Goal: Task Accomplishment & Management: Manage account settings

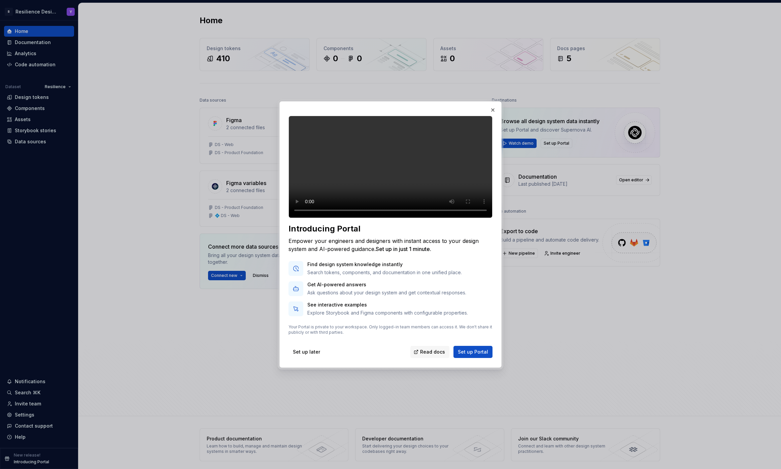
drag, startPoint x: 642, startPoint y: 337, endPoint x: 628, endPoint y: 334, distance: 13.8
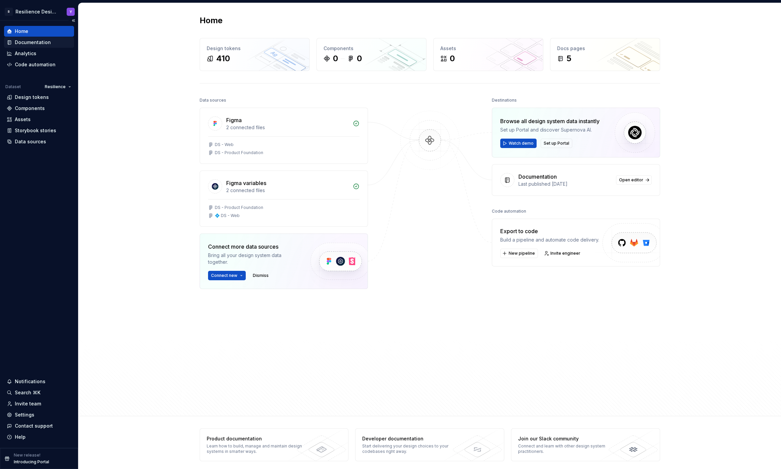
click at [32, 45] on div "Documentation" at bounding box center [33, 42] width 36 height 7
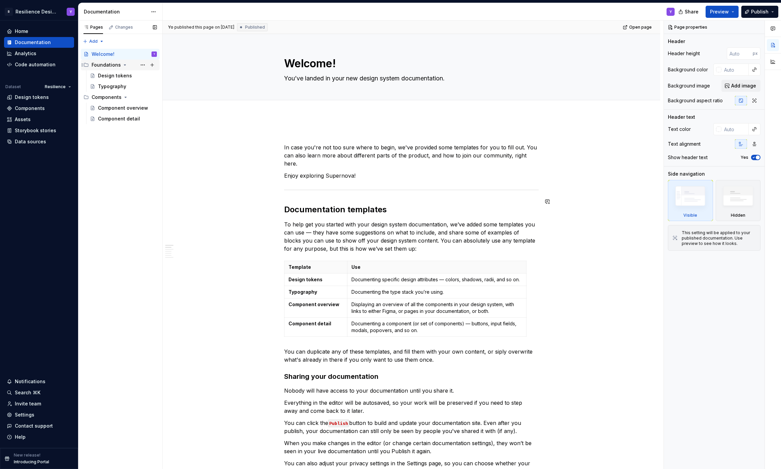
type textarea "*"
click at [34, 31] on div "Home" at bounding box center [39, 31] width 65 height 7
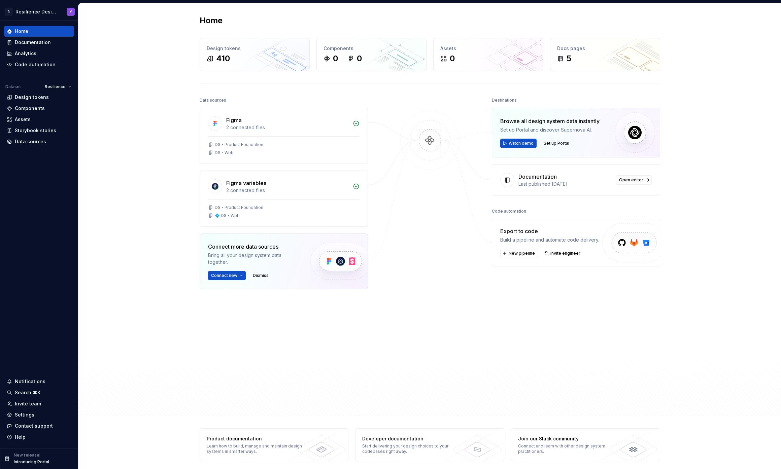
click at [117, 135] on div "Home Design tokens 410 Components 0 0 Assets 0 Docs pages 5 Data sources Figma …" at bounding box center [429, 209] width 703 height 413
click at [148, 105] on div "Home Design tokens 410 Components 0 0 Assets 0 Docs pages 5 Data sources Figma …" at bounding box center [429, 209] width 703 height 413
click at [54, 12] on html "R Resilience Design System Y Home Documentation Analytics Code automation Datas…" at bounding box center [390, 234] width 781 height 469
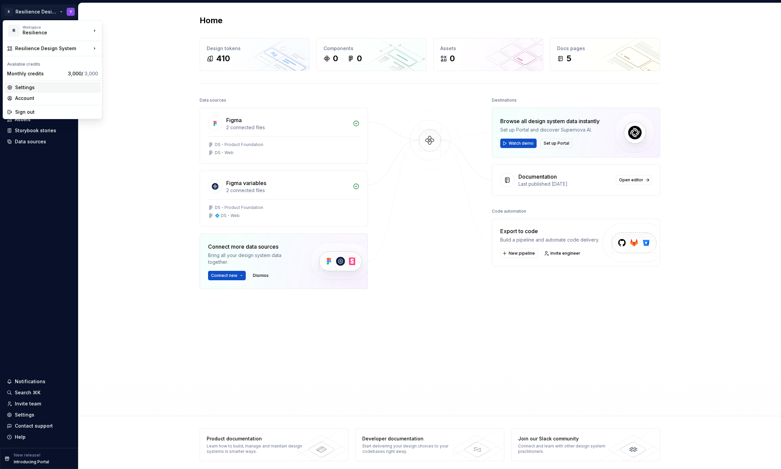
click at [48, 90] on div "Settings" at bounding box center [56, 87] width 83 height 7
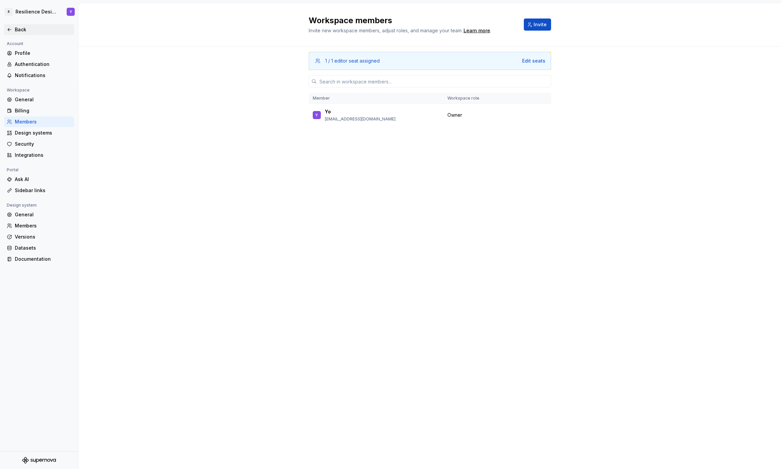
click at [19, 27] on div "Back" at bounding box center [43, 29] width 57 height 7
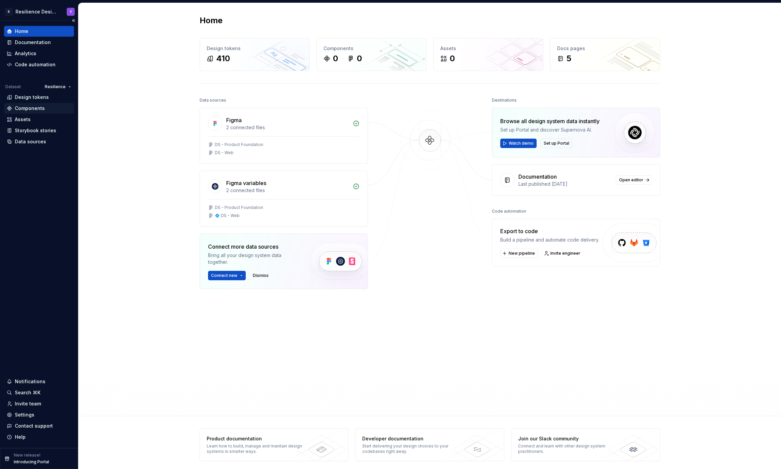
click at [44, 107] on div "Components" at bounding box center [39, 108] width 65 height 7
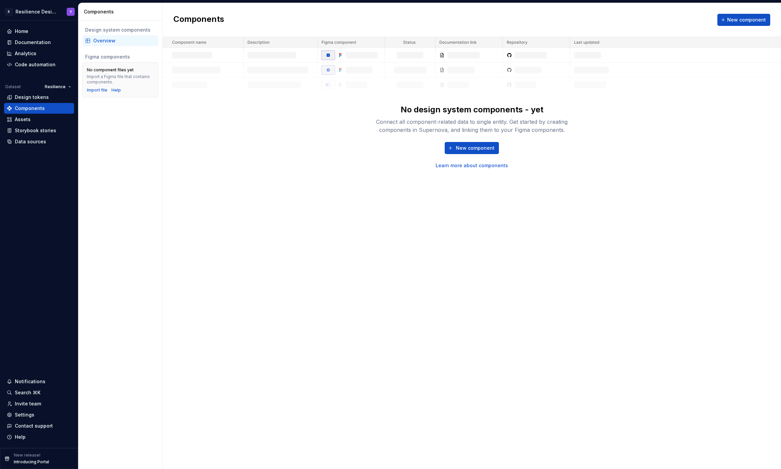
click at [131, 171] on div "Design system components Overview Figma components No component files yet Impor…" at bounding box center [120, 245] width 84 height 449
click at [22, 118] on div "Assets" at bounding box center [23, 119] width 16 height 7
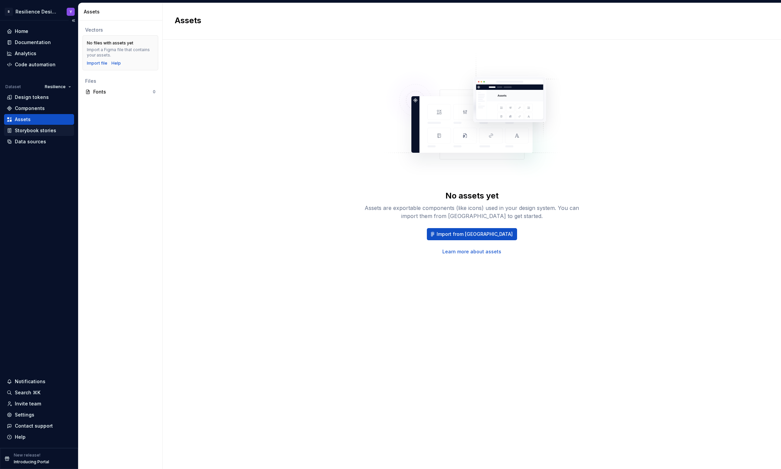
click at [41, 131] on div "Storybook stories" at bounding box center [35, 130] width 41 height 7
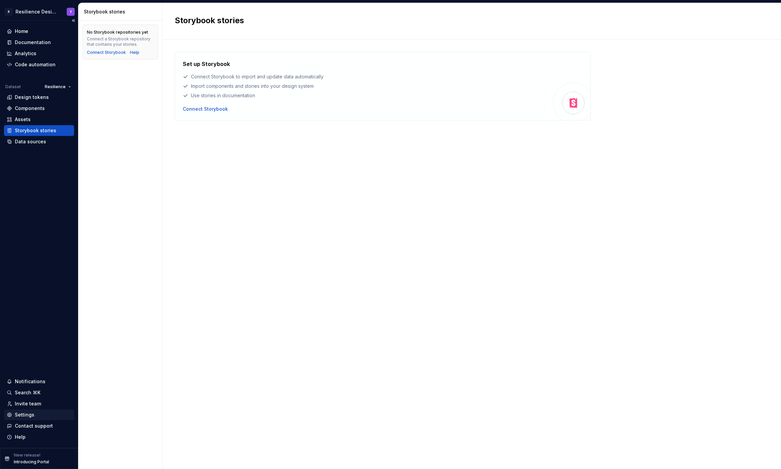
click at [40, 414] on div "Settings" at bounding box center [39, 415] width 65 height 7
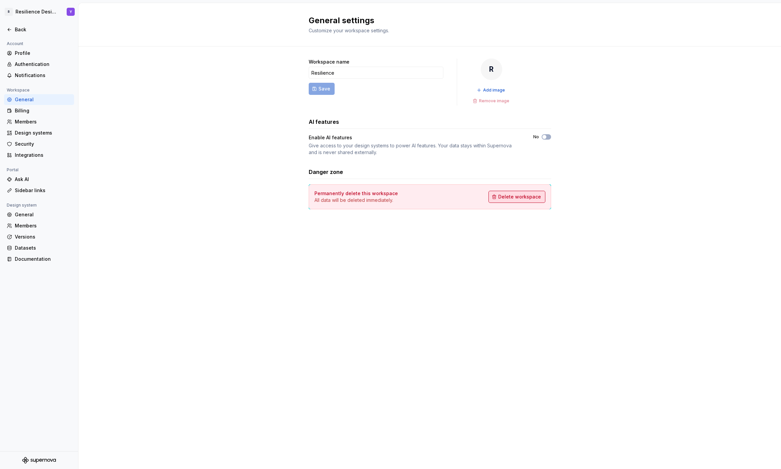
click at [510, 197] on span "Delete workspace" at bounding box center [519, 197] width 43 height 7
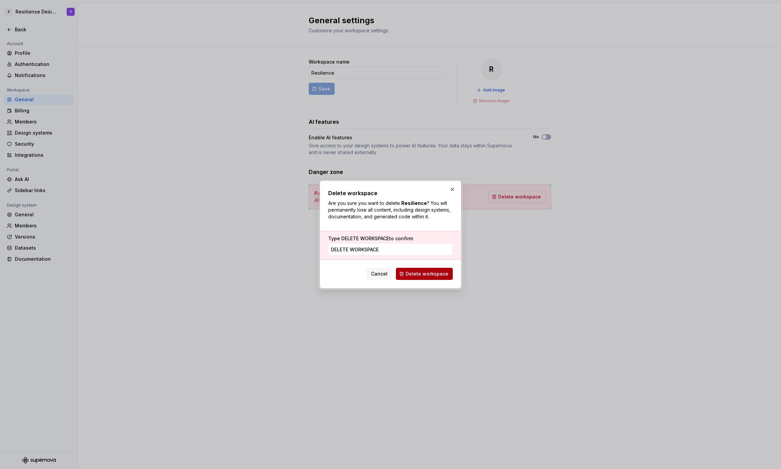
type input "DELETE WORKSPACE"
click at [432, 273] on span "Delete workspace" at bounding box center [427, 274] width 43 height 7
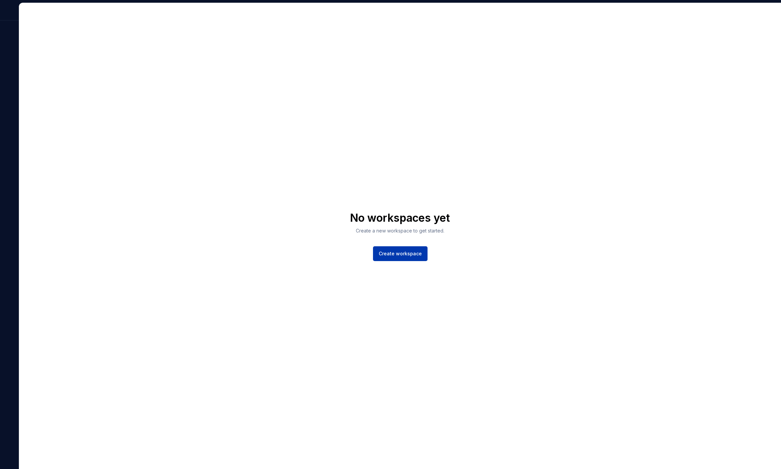
click at [401, 260] on button "Create workspace" at bounding box center [400, 253] width 55 height 15
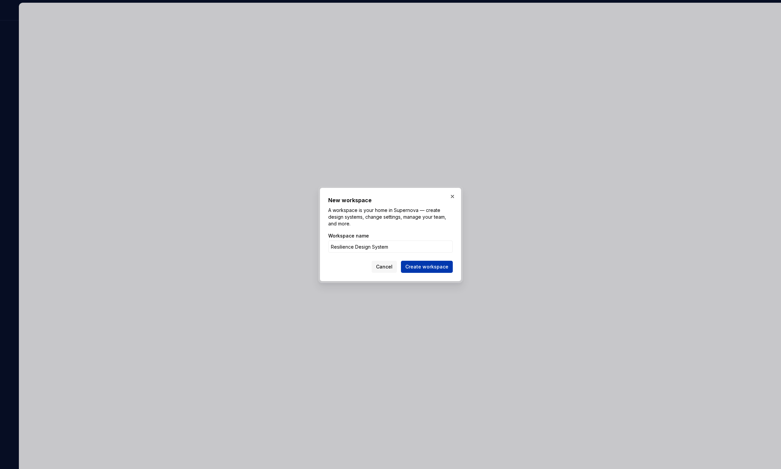
type input "Resilience Design System"
click at [419, 266] on span "Create workspace" at bounding box center [426, 267] width 43 height 7
